Goal: Information Seeking & Learning: Learn about a topic

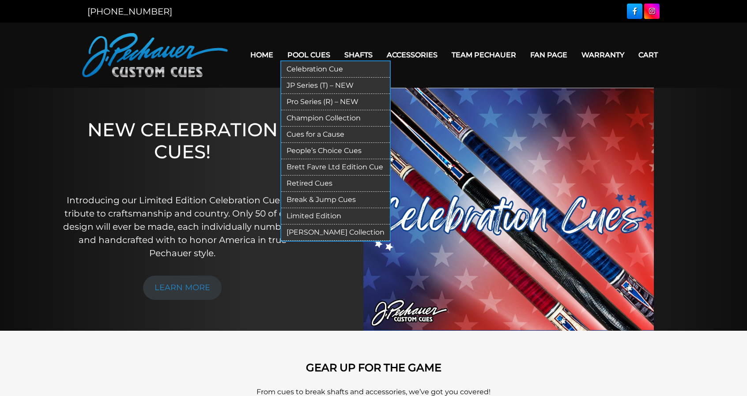
click at [309, 107] on link "Pro Series (R) – NEW" at bounding box center [335, 102] width 109 height 16
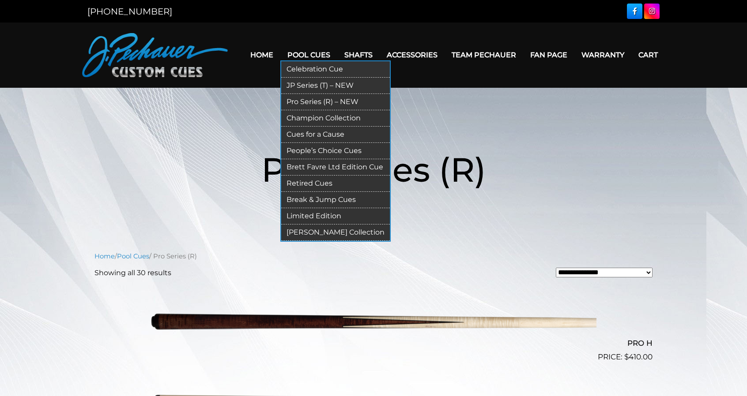
click at [314, 82] on link "JP Series (T) – NEW" at bounding box center [335, 86] width 109 height 16
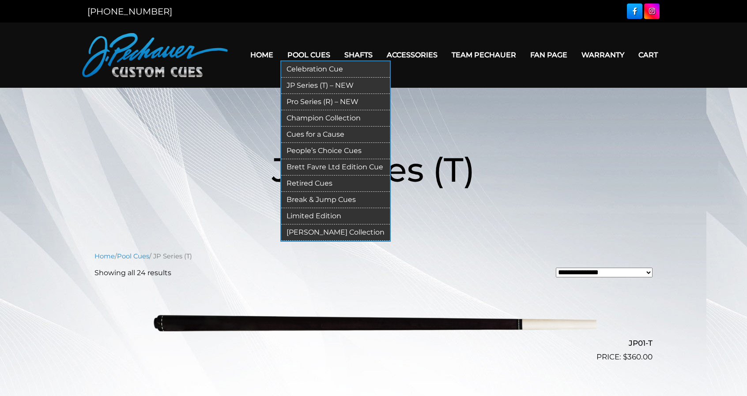
click at [313, 116] on link "Champion Collection" at bounding box center [335, 118] width 109 height 16
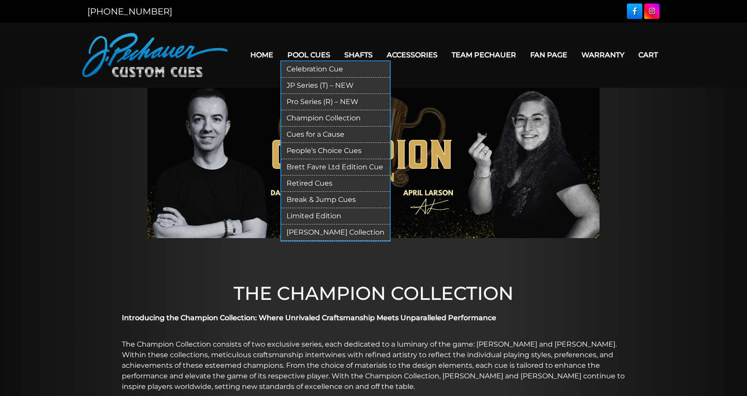
click at [313, 166] on link "Brett Favre Ltd Edition Cue" at bounding box center [335, 167] width 109 height 16
